Goal: Find specific page/section: Find specific page/section

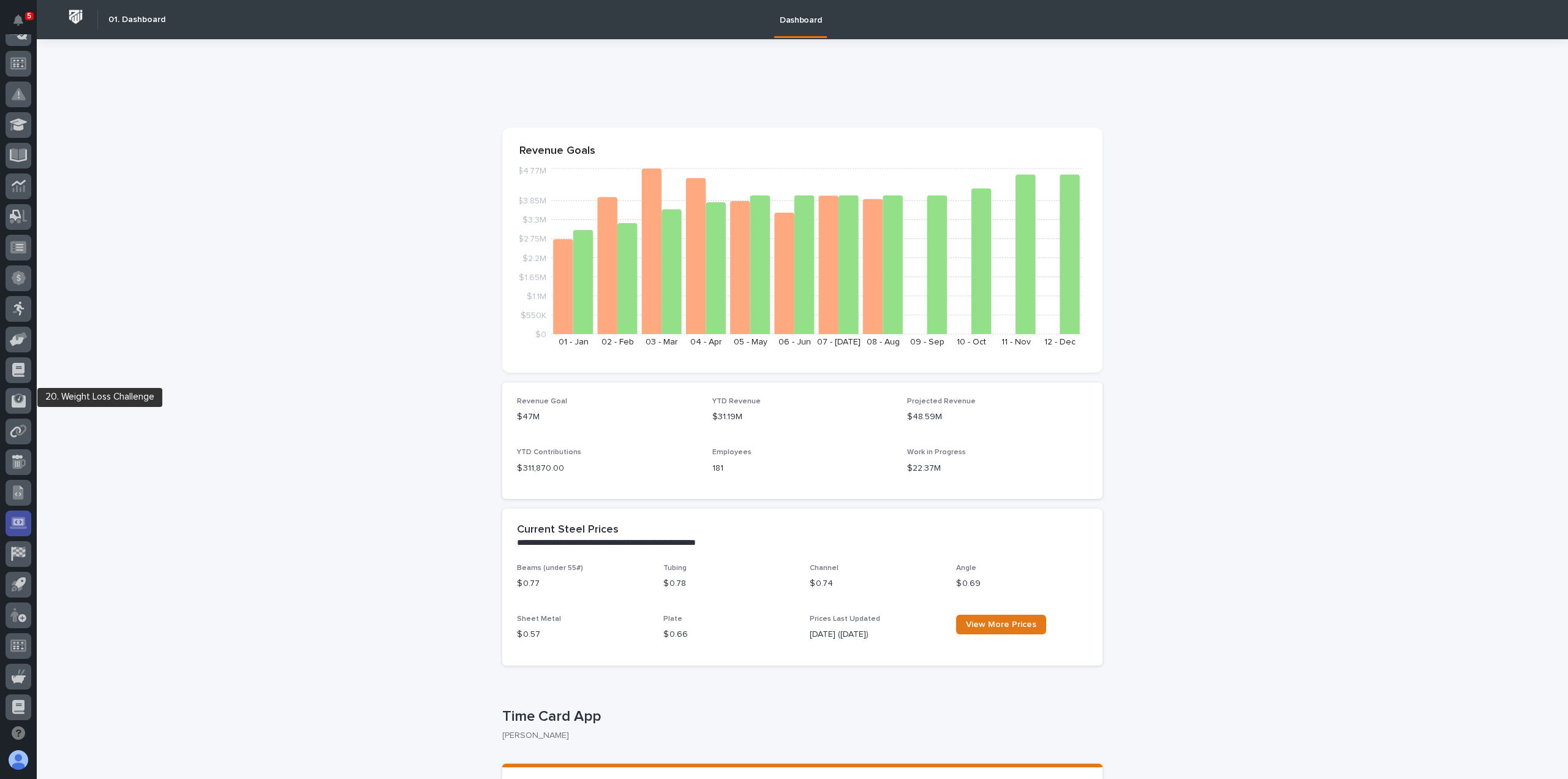
scroll to position [263, 0]
click at [8, 550] on div at bounding box center [18, 549] width 26 height 26
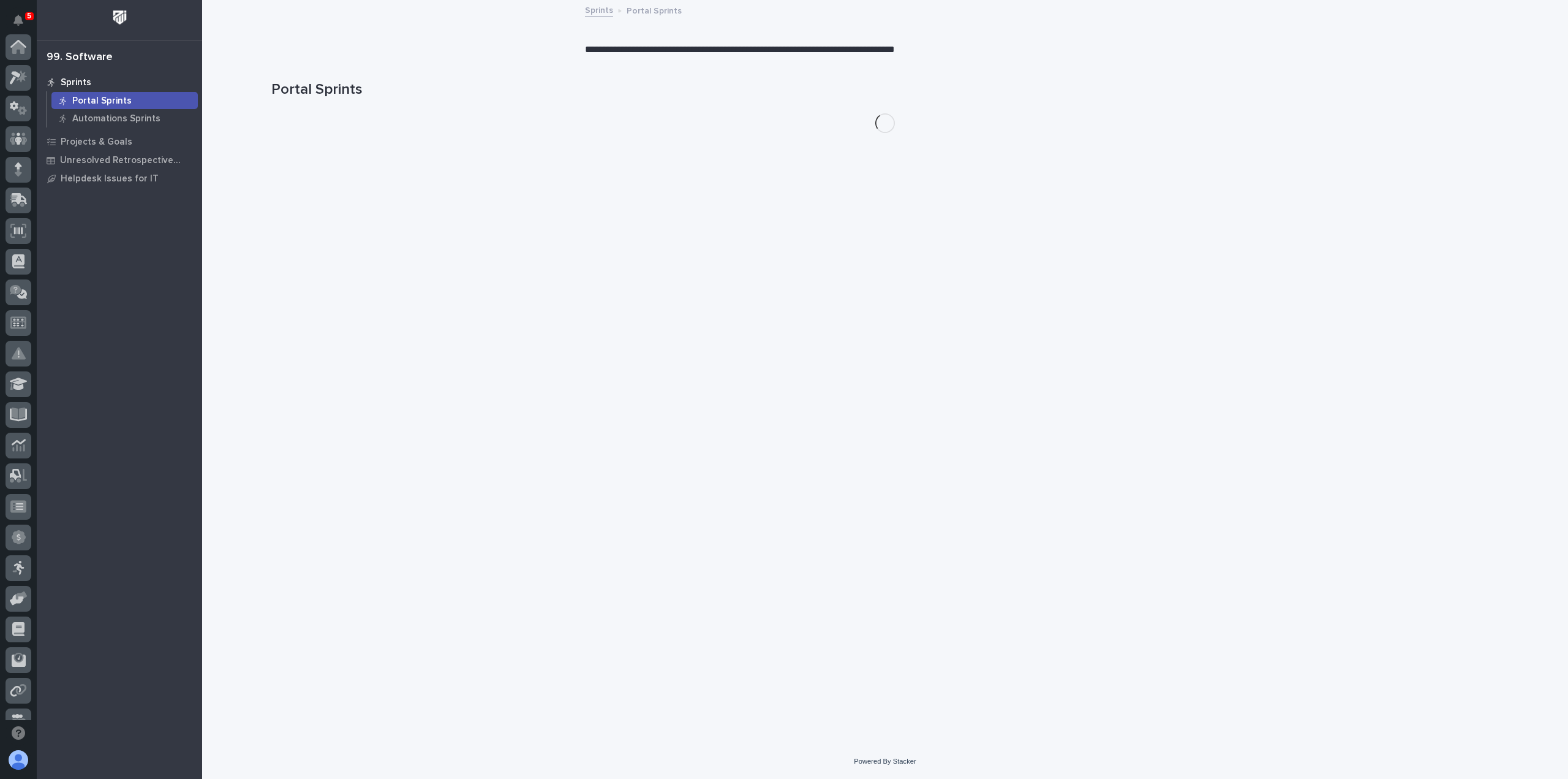
scroll to position [263, 0]
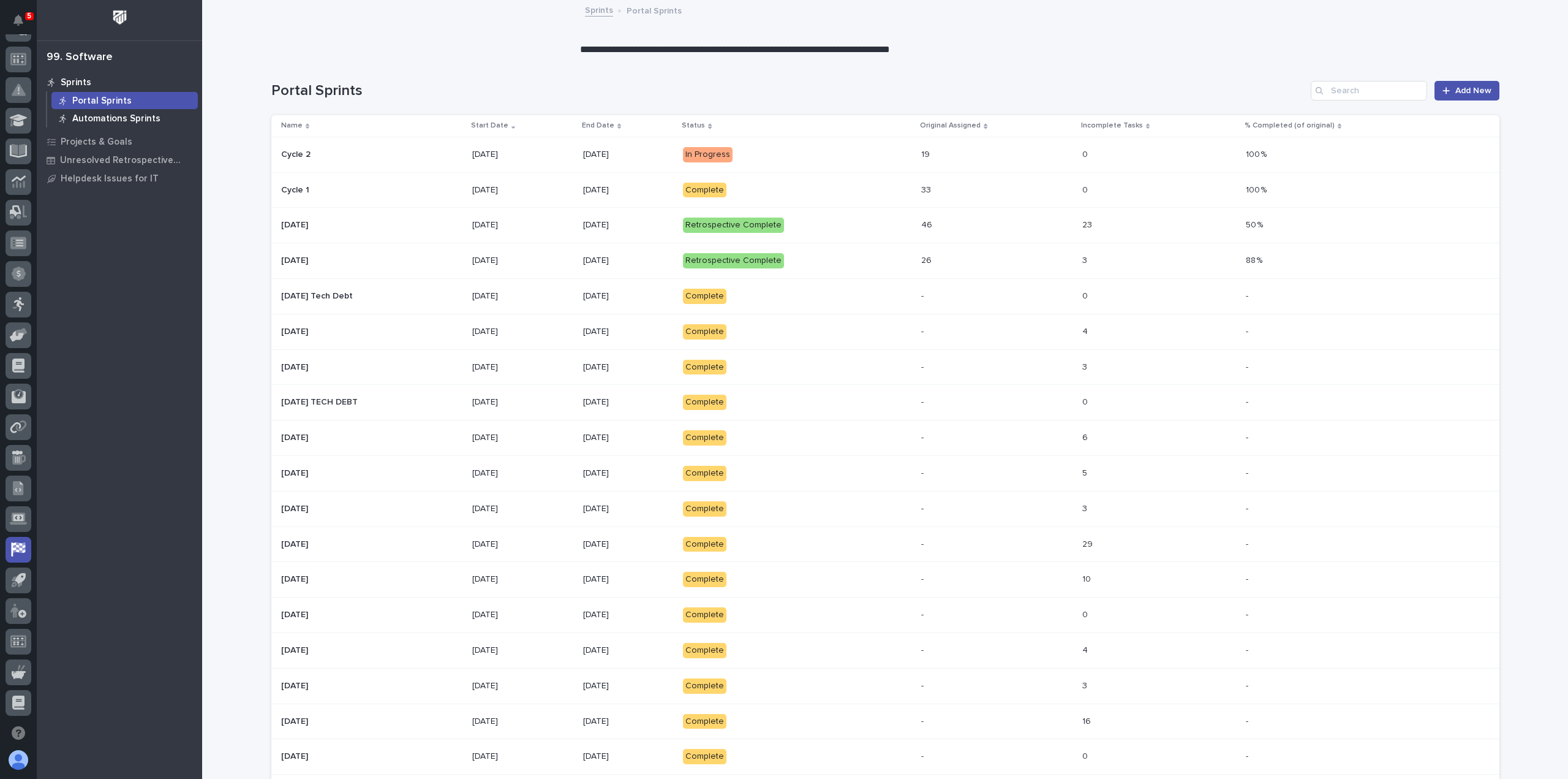
click at [149, 116] on p "Automations Sprints" at bounding box center [116, 118] width 88 height 11
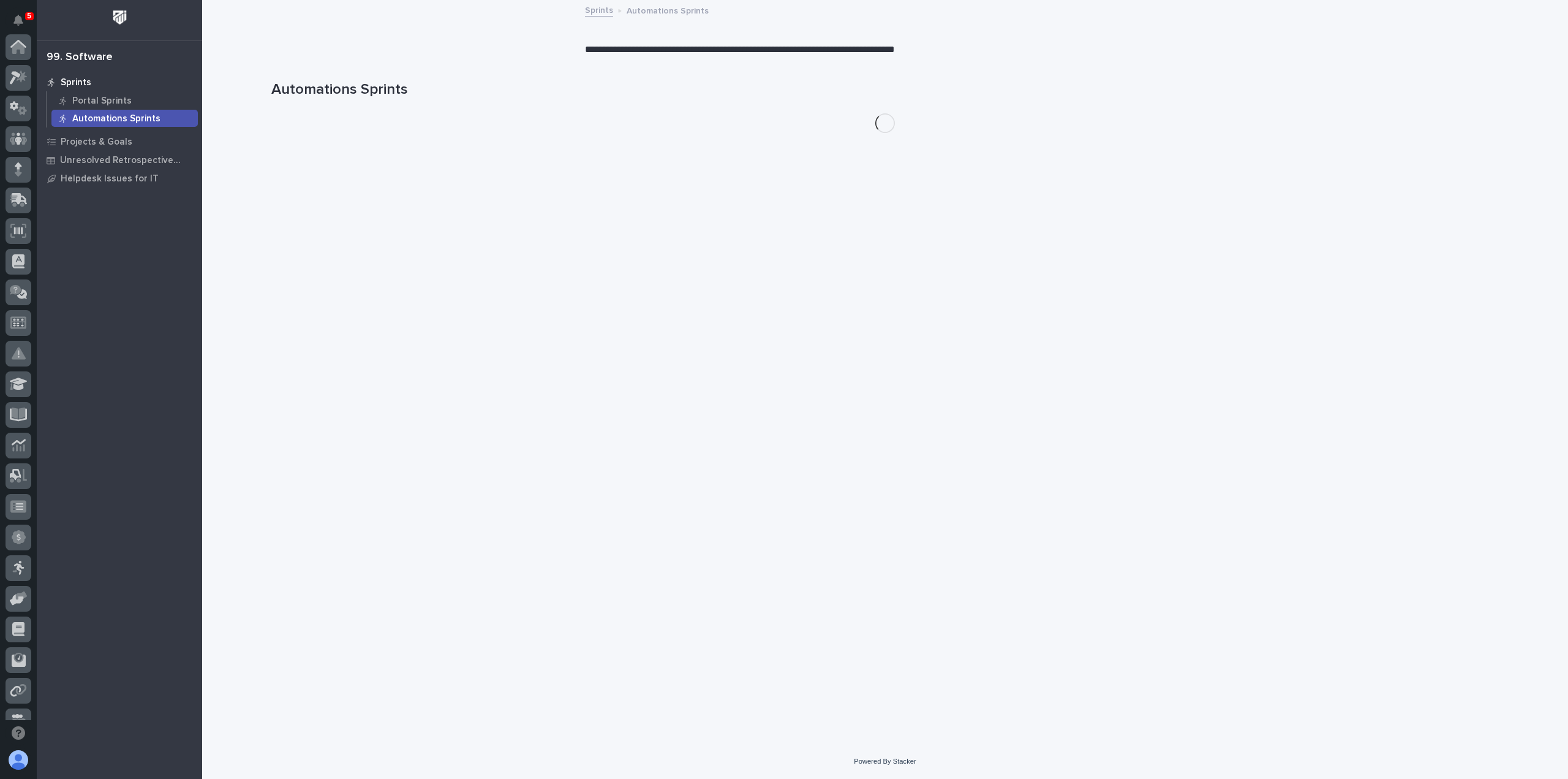
scroll to position [263, 0]
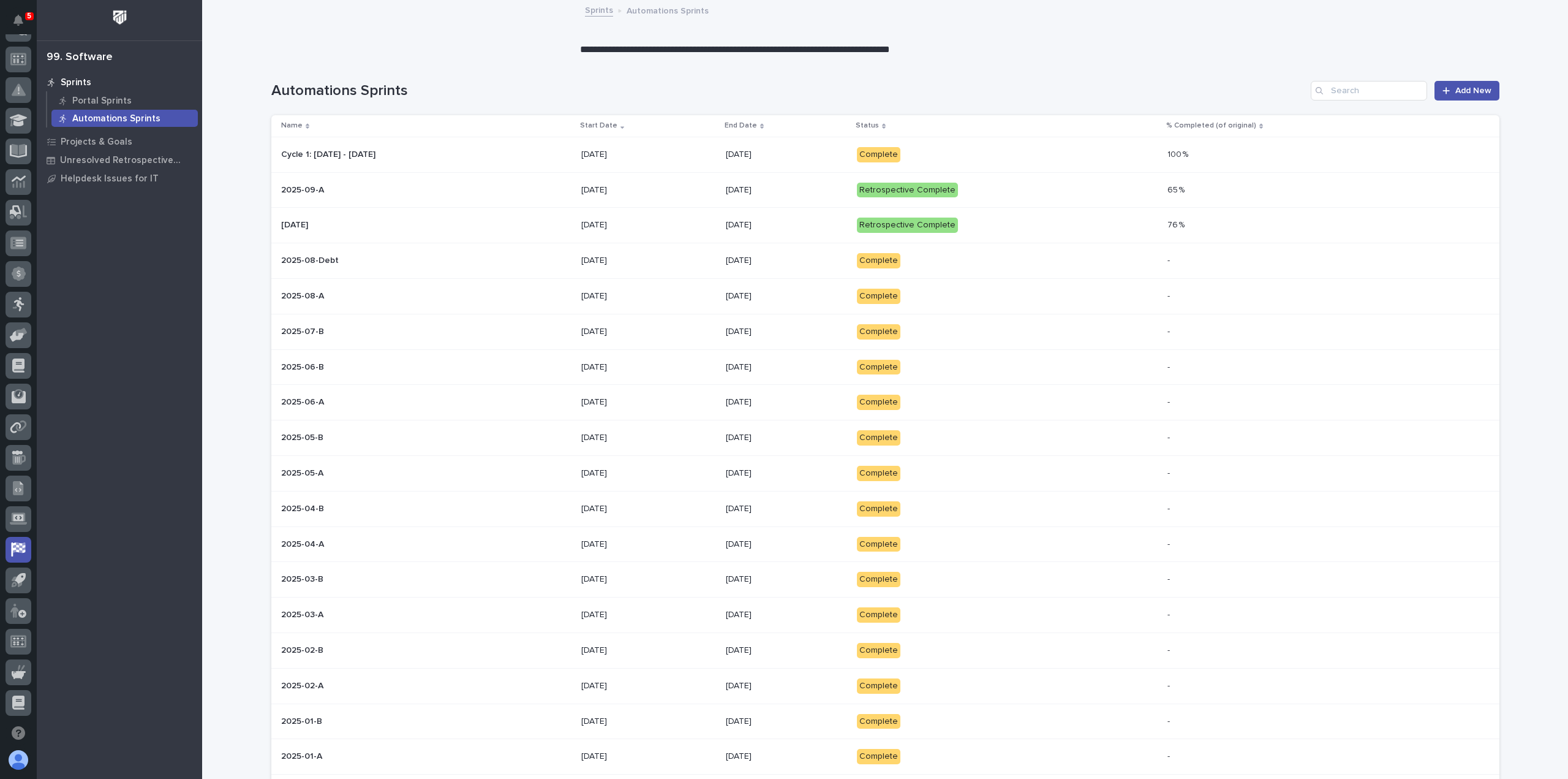
click at [985, 153] on p "Complete" at bounding box center [964, 154] width 214 height 15
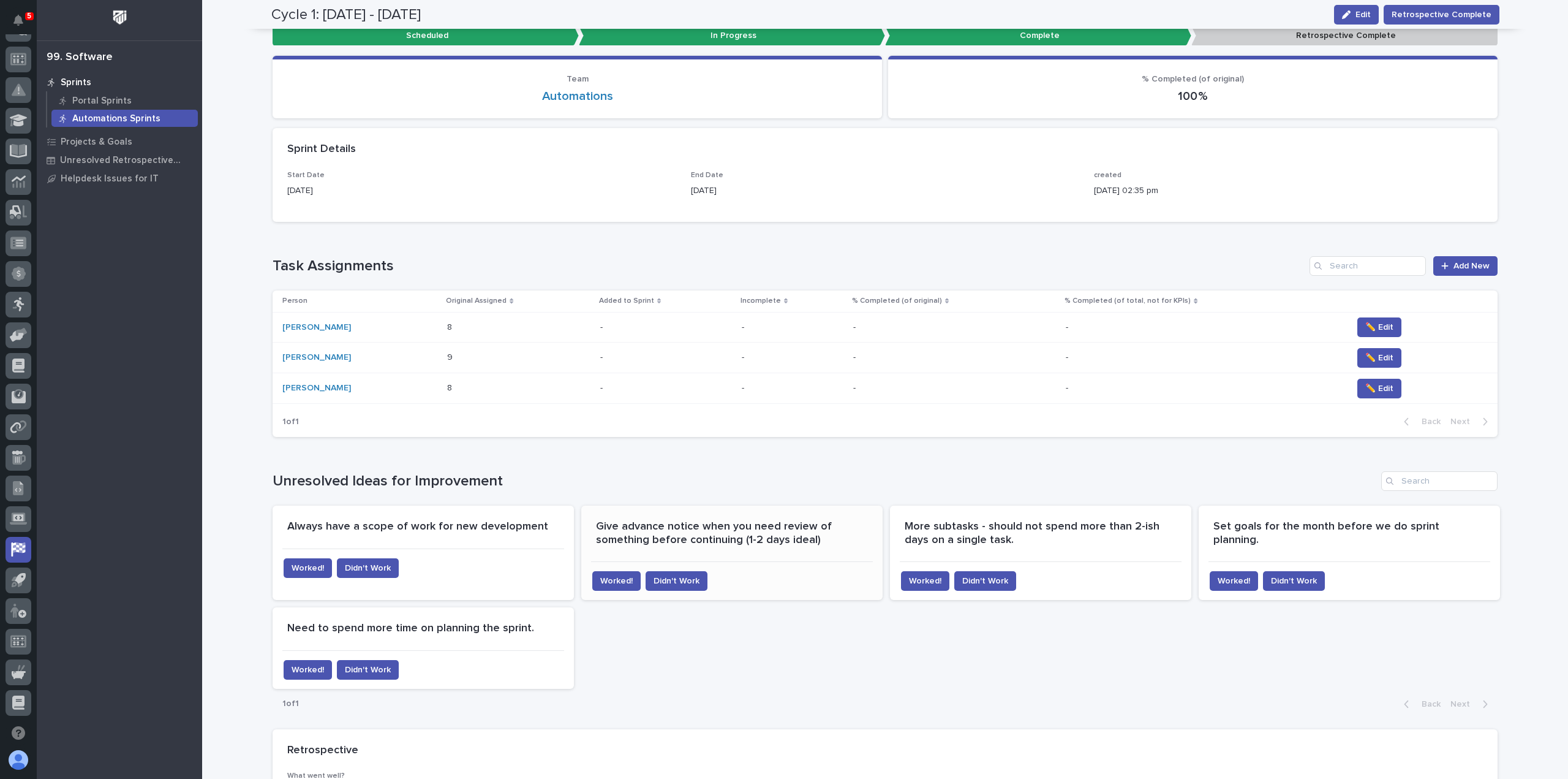
scroll to position [61, 0]
